Goal: Task Accomplishment & Management: Use online tool/utility

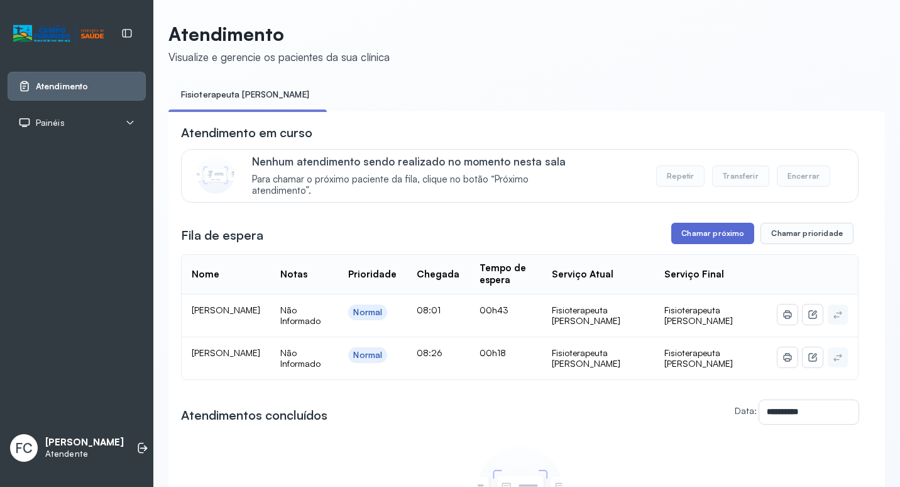
click at [684, 238] on button "Chamar próximo" at bounding box center [712, 233] width 83 height 21
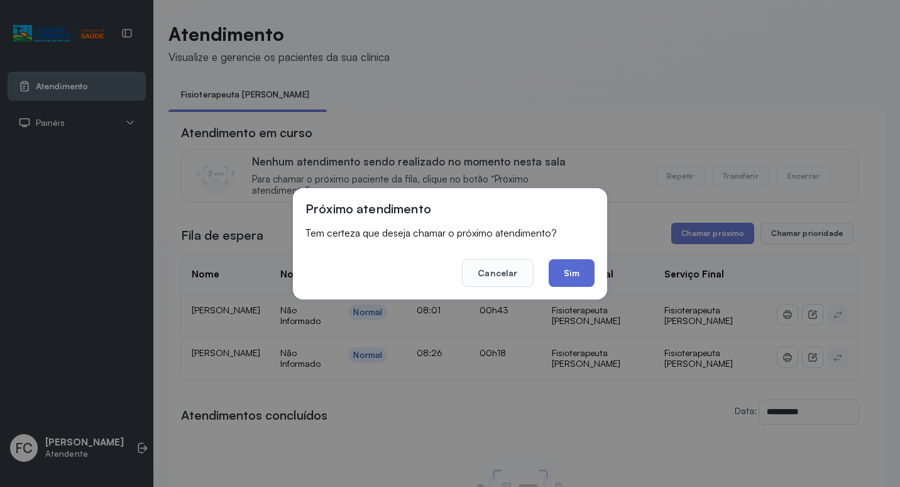
click at [582, 269] on button "Sim" at bounding box center [572, 273] width 46 height 28
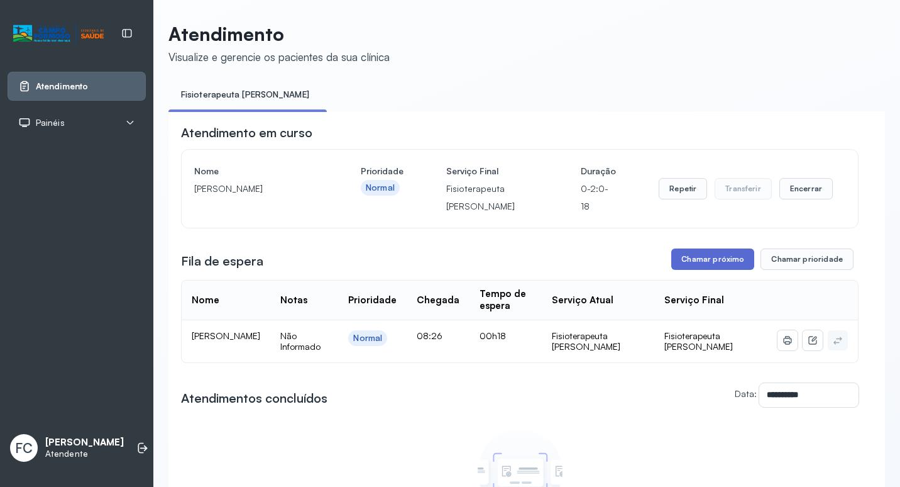
click at [695, 266] on button "Chamar próximo" at bounding box center [712, 258] width 83 height 21
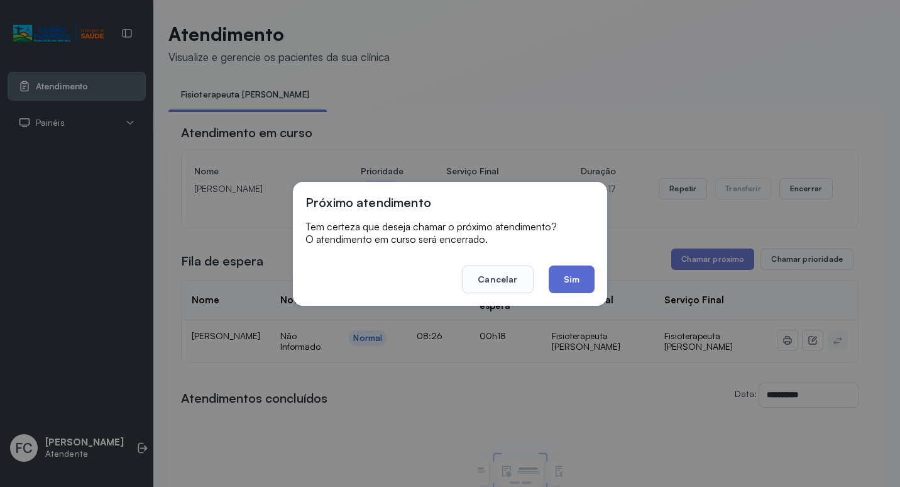
click at [580, 285] on button "Sim" at bounding box center [572, 279] width 46 height 28
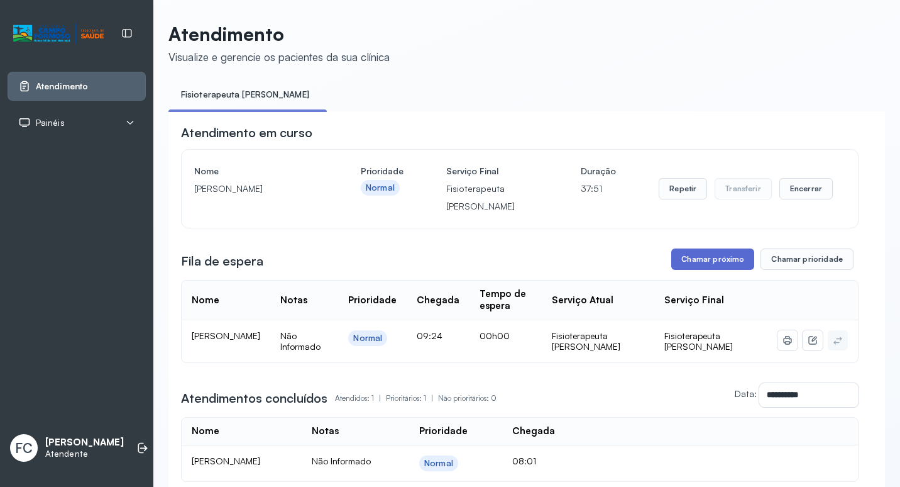
click at [704, 262] on button "Chamar próximo" at bounding box center [712, 258] width 83 height 21
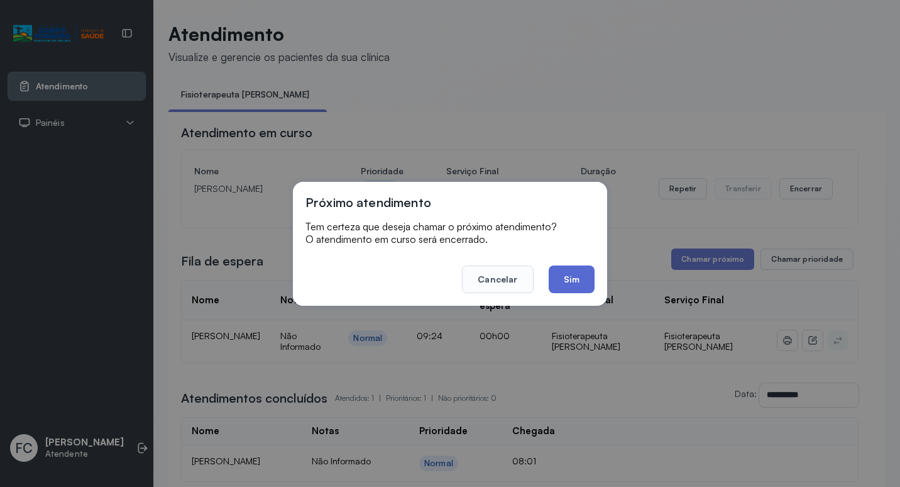
click at [580, 280] on button "Sim" at bounding box center [572, 279] width 46 height 28
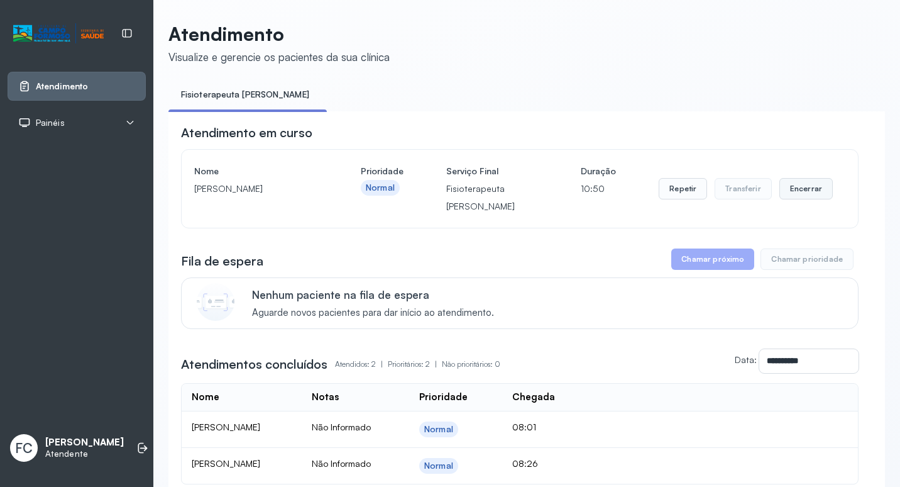
click at [794, 196] on button "Encerrar" at bounding box center [806, 188] width 53 height 21
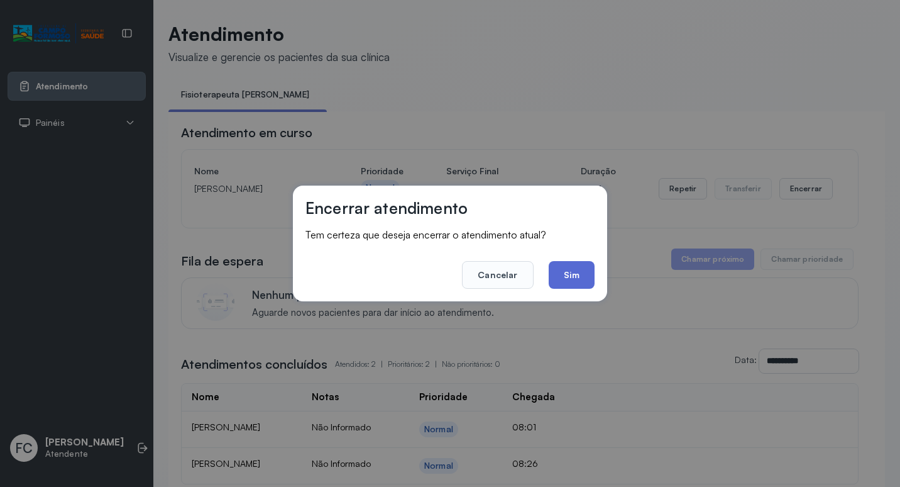
click at [559, 288] on button "Sim" at bounding box center [572, 275] width 46 height 28
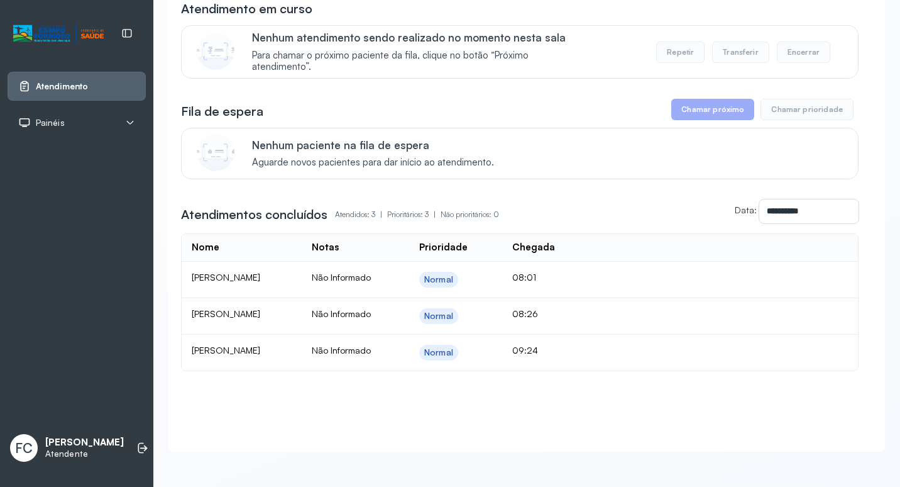
scroll to position [137, 0]
